Goal: Use online tool/utility

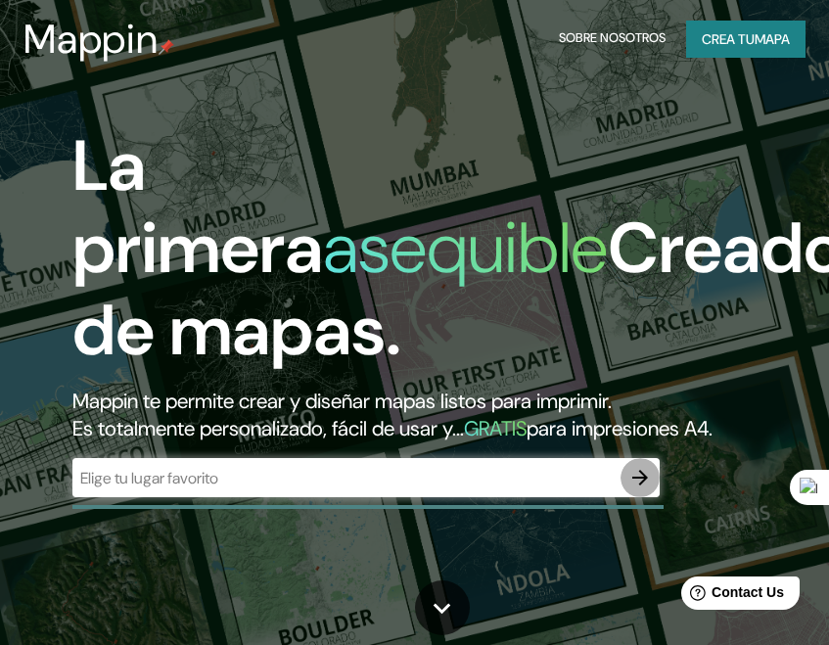
click at [638, 490] on icon "button" at bounding box center [640, 477] width 23 height 23
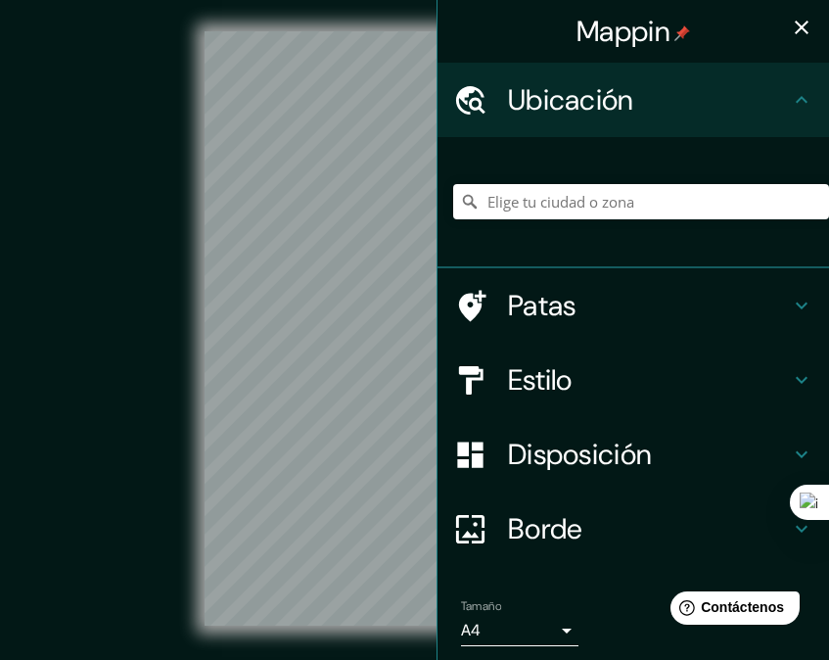
click at [815, 645] on div at bounding box center [815, 645] width 0 height 0
click at [423, 349] on div "Mappin Ubicación Patas Estilo Disposición Borde Elige un borde. Consejo : puede…" at bounding box center [414, 344] width 829 height 688
click at [566, 207] on input "Elige tu ciudad o zona" at bounding box center [641, 201] width 376 height 35
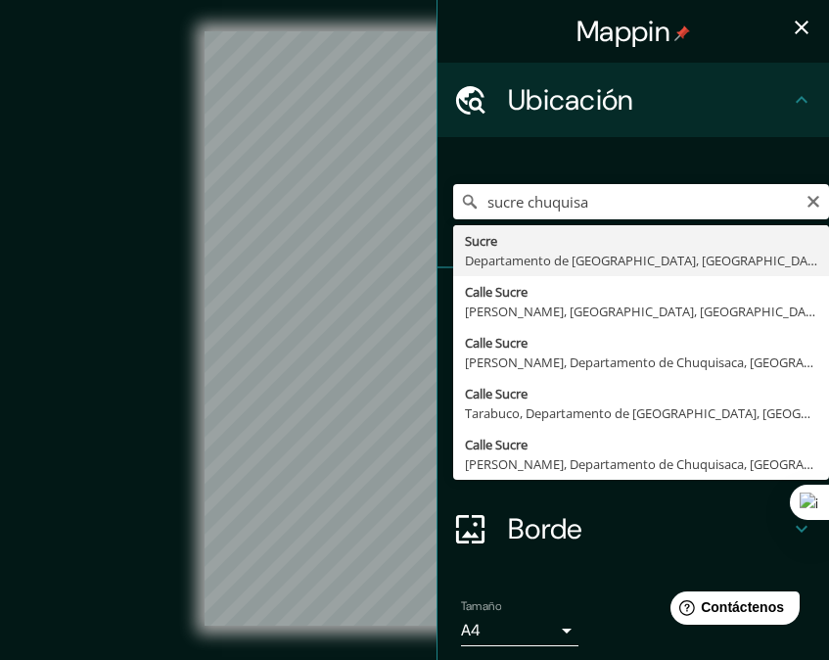
type input "[GEOGRAPHIC_DATA], Departamento de [GEOGRAPHIC_DATA], [GEOGRAPHIC_DATA]"
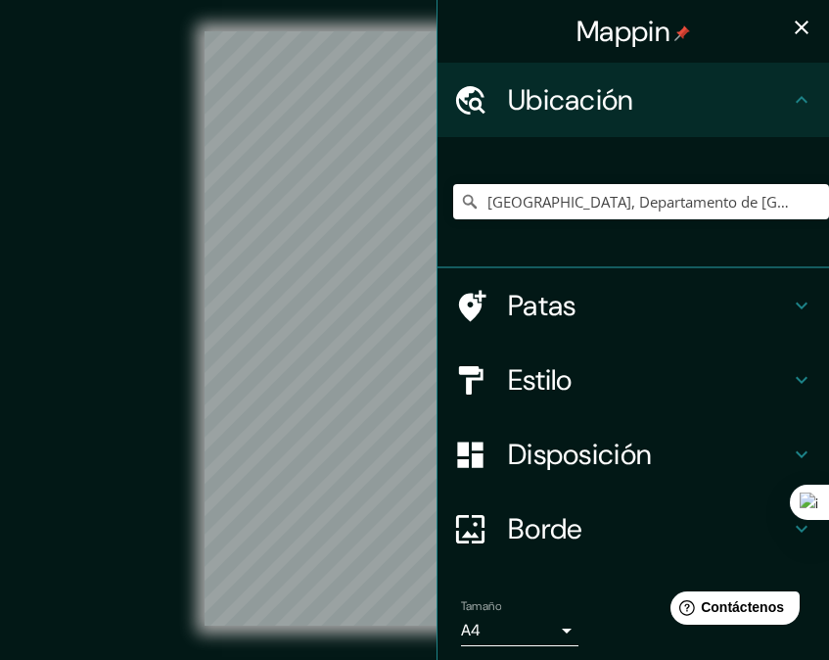
click at [171, 364] on div "© Mapbox © OpenStreetMap Improve this map" at bounding box center [414, 328] width 746 height 594
click at [481, 423] on div "Mappin Ubicación [GEOGRAPHIC_DATA], Departamento de [GEOGRAPHIC_DATA], [GEOGRAP…" at bounding box center [414, 344] width 829 height 688
click at [790, 29] on icon "button" at bounding box center [801, 27] width 23 height 23
